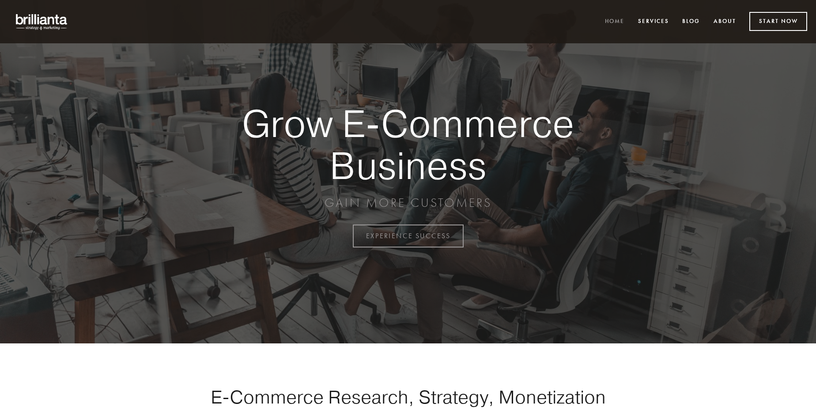
scroll to position [2316, 0]
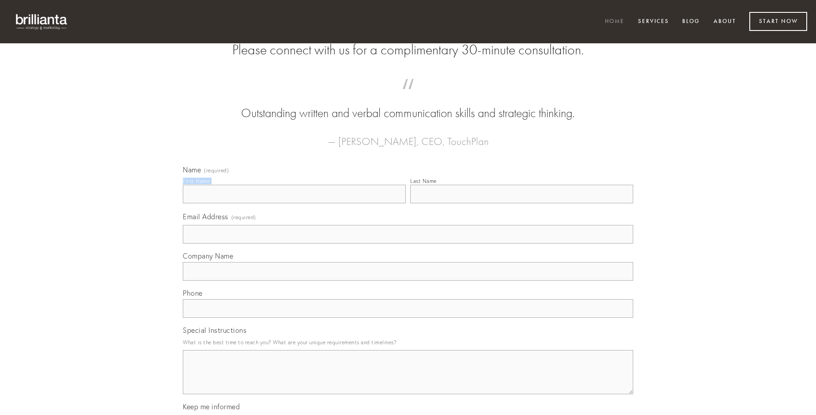
type input "[PERSON_NAME]"
click at [522, 203] on input "Last Name" at bounding box center [521, 194] width 223 height 19
type input "[PERSON_NAME]"
click at [408, 243] on input "Email Address (required)" at bounding box center [408, 234] width 451 height 19
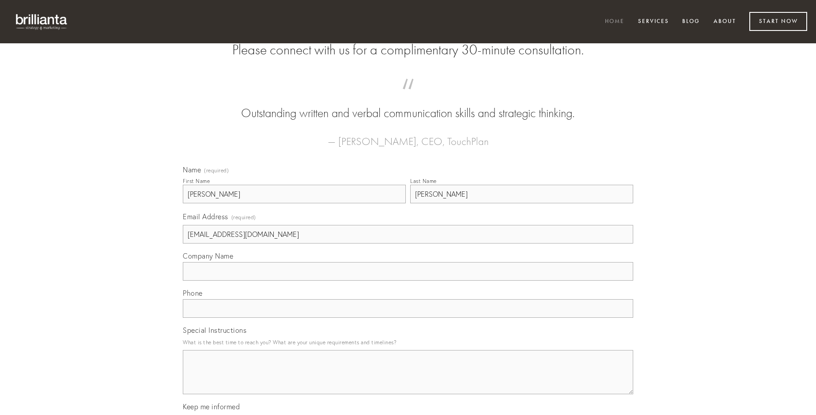
type input "[EMAIL_ADDRESS][DOMAIN_NAME]"
click at [408, 281] on input "Company Name" at bounding box center [408, 271] width 451 height 19
type input "ars"
click at [408, 318] on input "text" at bounding box center [408, 308] width 451 height 19
click at [408, 380] on textarea "Special Instructions" at bounding box center [408, 372] width 451 height 44
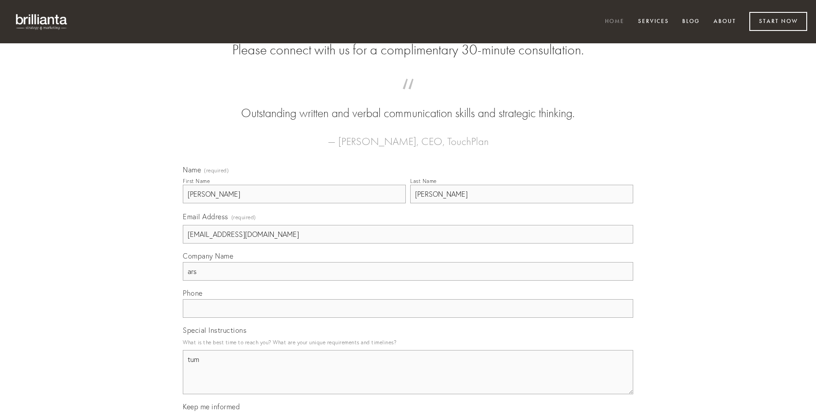
type textarea "tum"
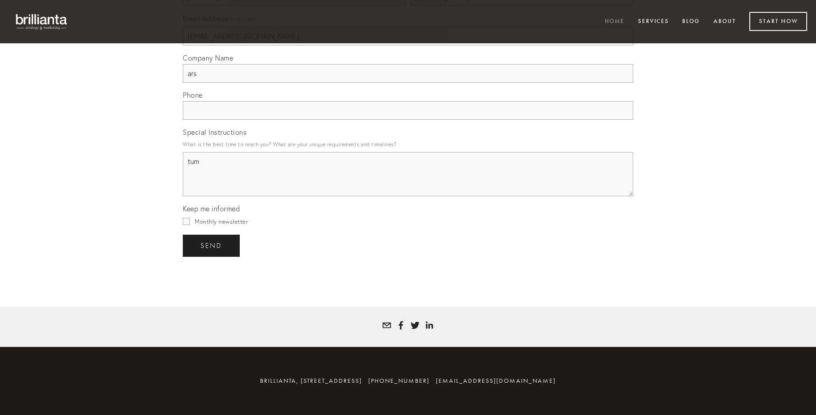
click at [212, 245] on span "send" at bounding box center [212, 246] width 22 height 8
